Goal: Transaction & Acquisition: Purchase product/service

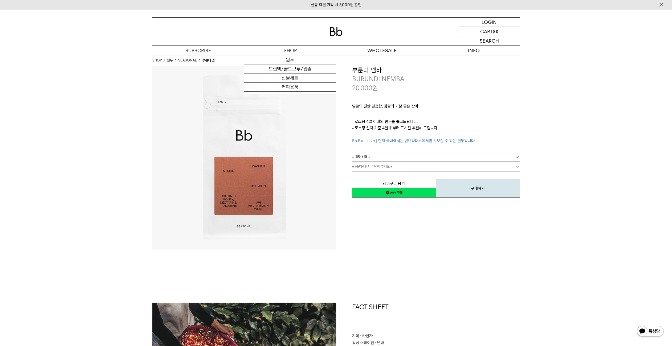
click at [328, 33] on div at bounding box center [335, 32] width 367 height 28
click at [331, 32] on img at bounding box center [336, 31] width 13 height 9
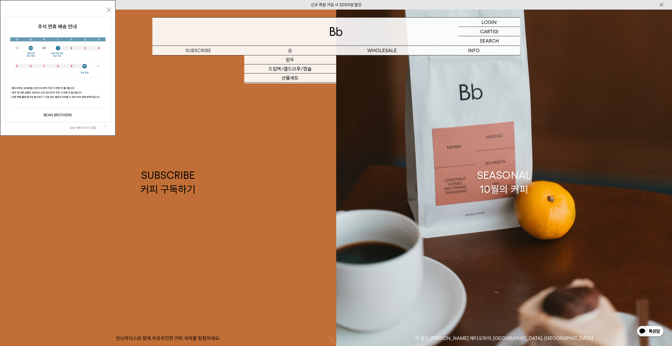
click at [284, 52] on p "숍" at bounding box center [290, 50] width 92 height 9
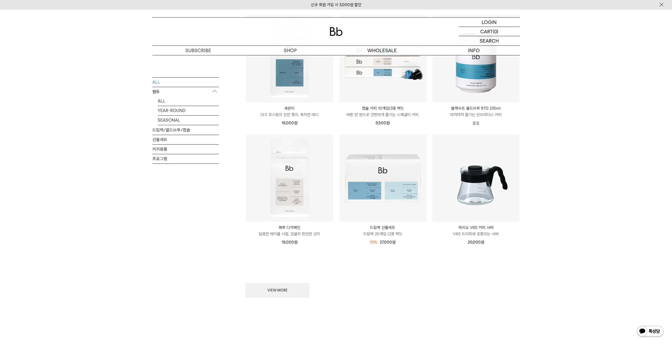
scroll to position [665, 0]
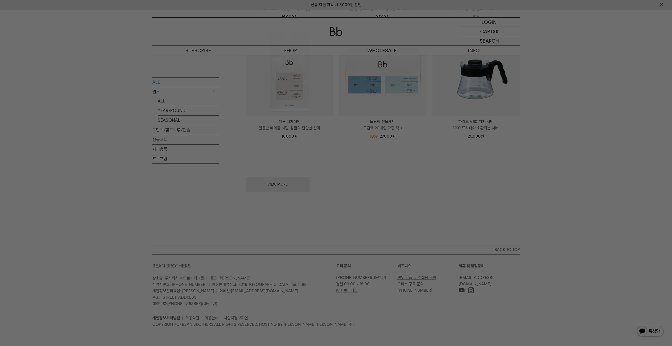
click at [390, 318] on div at bounding box center [336, 173] width 672 height 346
